Goal: Information Seeking & Learning: Learn about a topic

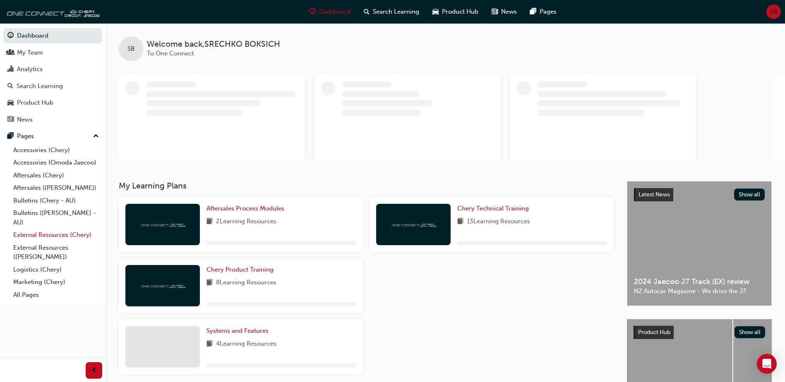
click at [37, 235] on link "External Resources (Chery)" at bounding box center [56, 235] width 92 height 13
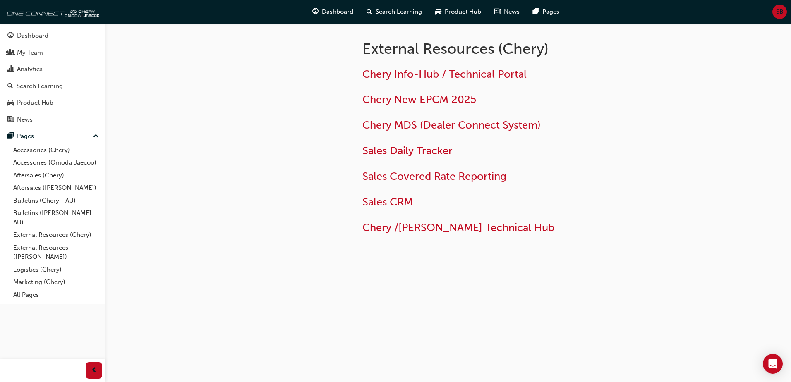
click at [389, 78] on span "Chery Info-Hub / Technical Portal" at bounding box center [444, 74] width 164 height 13
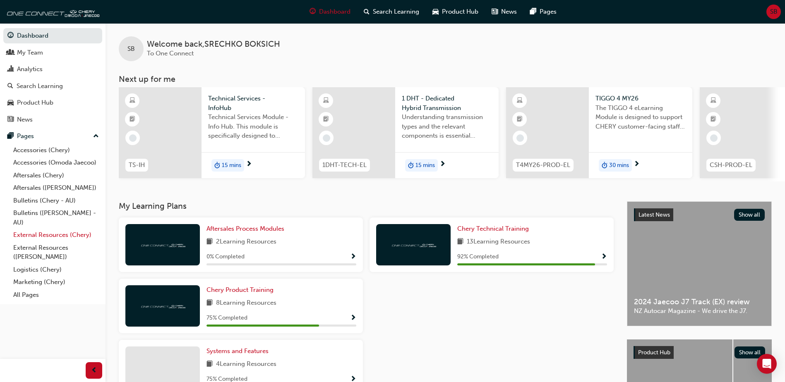
click at [51, 234] on link "External Resources (Chery)" at bounding box center [56, 235] width 92 height 13
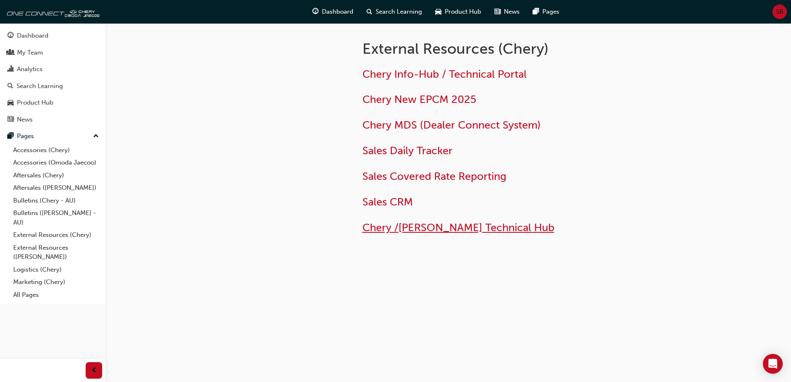
click at [420, 227] on span "Chery /[PERSON_NAME] Technical Hub" at bounding box center [458, 227] width 192 height 13
click at [410, 230] on span "Chery /[PERSON_NAME] Technical Hub" at bounding box center [458, 227] width 192 height 13
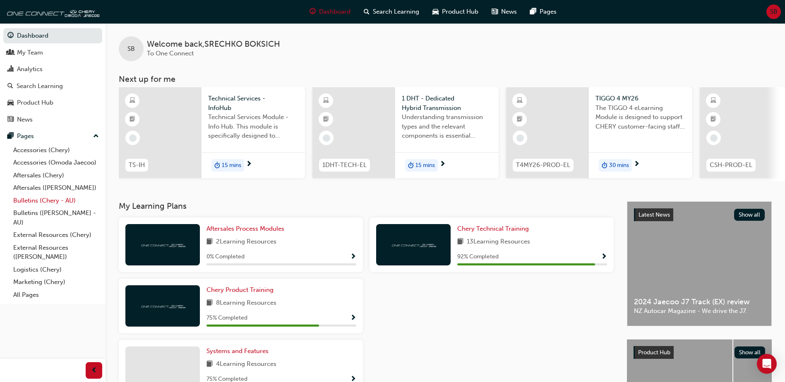
click at [61, 201] on link "Bulletins (Chery - AU)" at bounding box center [56, 200] width 92 height 13
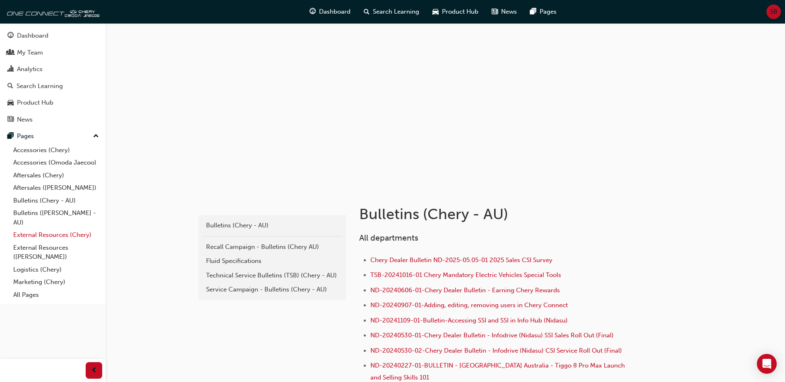
click at [70, 234] on link "External Resources (Chery)" at bounding box center [56, 235] width 92 height 13
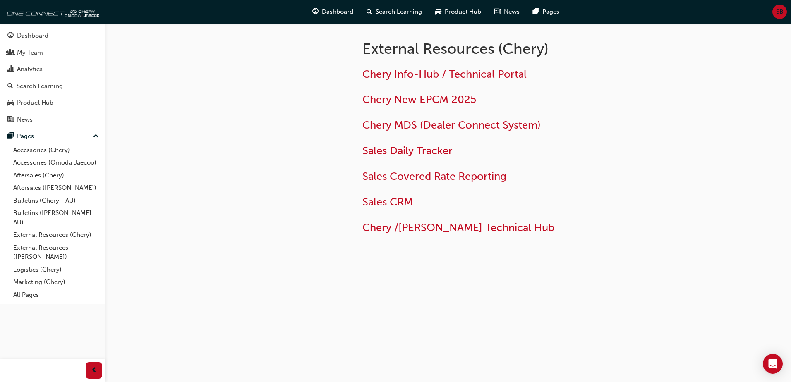
click at [443, 77] on span "Chery Info-Hub / Technical Portal" at bounding box center [444, 74] width 164 height 13
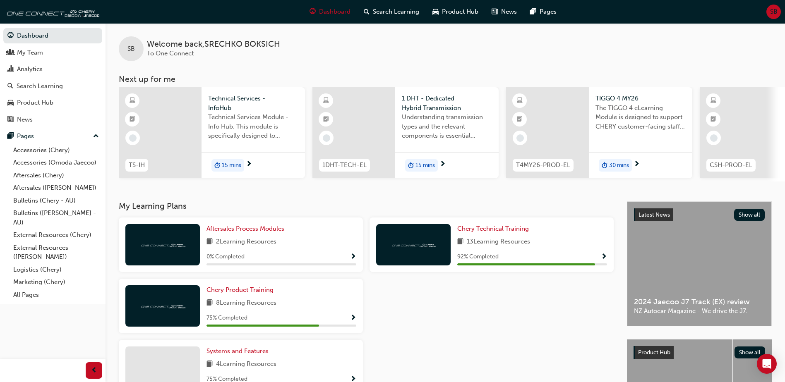
click at [439, 353] on div "Aftersales Process Modules 2 Learning Resources 0 % Completed Chery Technical T…" at bounding box center [365, 310] width 501 height 184
click at [56, 235] on link "External Resources (Chery)" at bounding box center [56, 235] width 92 height 13
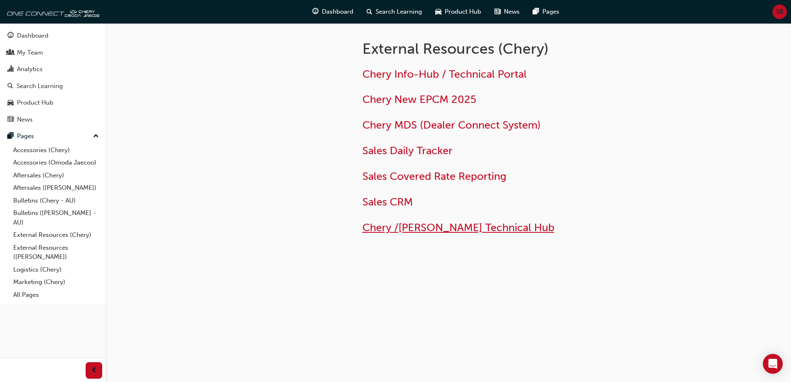
click at [421, 225] on span "Chery /[PERSON_NAME] Technical Hub" at bounding box center [458, 227] width 192 height 13
click at [423, 228] on span "Chery /[PERSON_NAME] Technical Hub" at bounding box center [458, 227] width 192 height 13
click at [443, 267] on div "External Resources (Chery) Chery Info-Hub / Technical Portal Chery New EPCM 202…" at bounding box center [448, 148] width 496 height 250
